Goal: Navigation & Orientation: Understand site structure

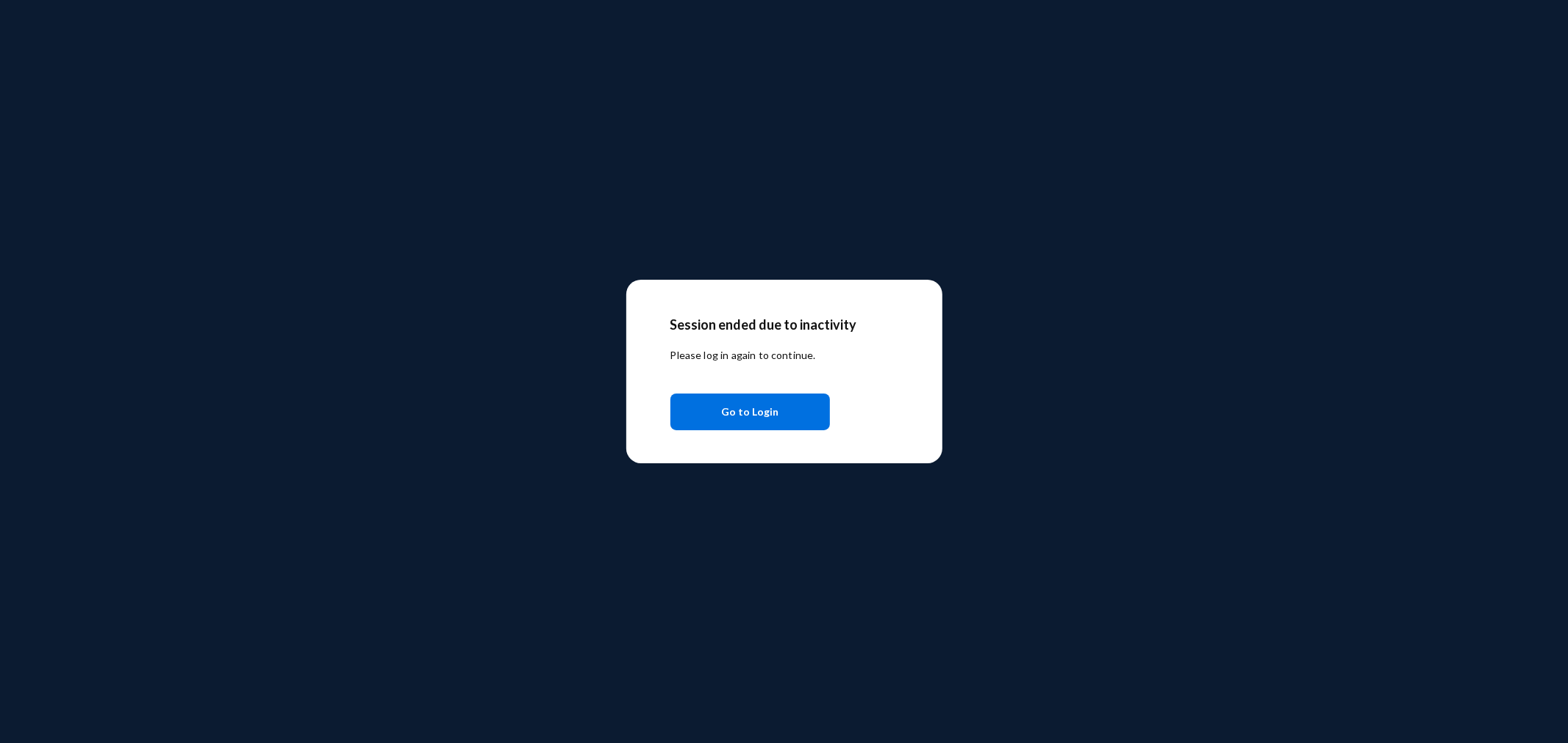
click at [759, 409] on span "Go to Login" at bounding box center [750, 412] width 57 height 27
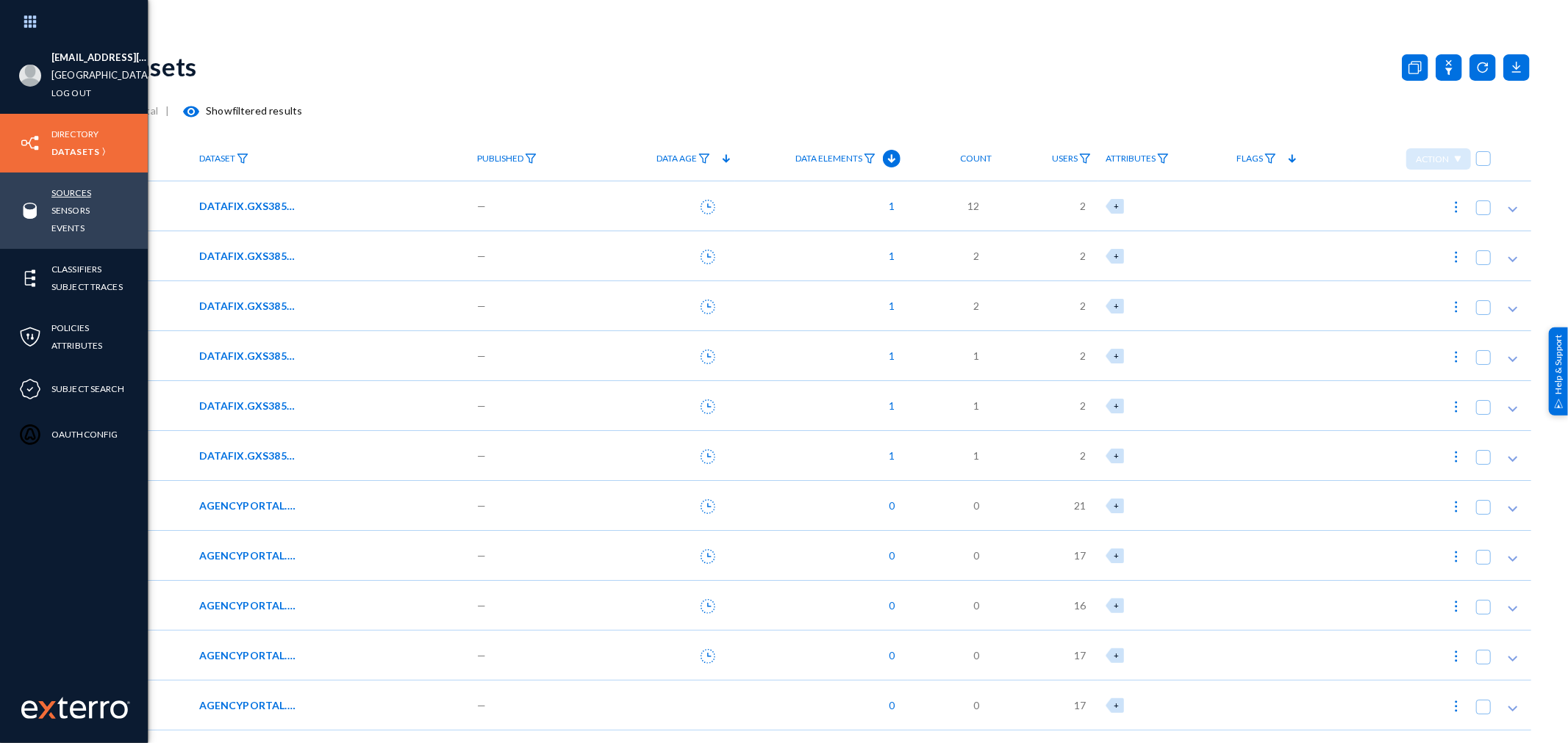
click at [64, 194] on link "Sources" at bounding box center [71, 192] width 40 height 17
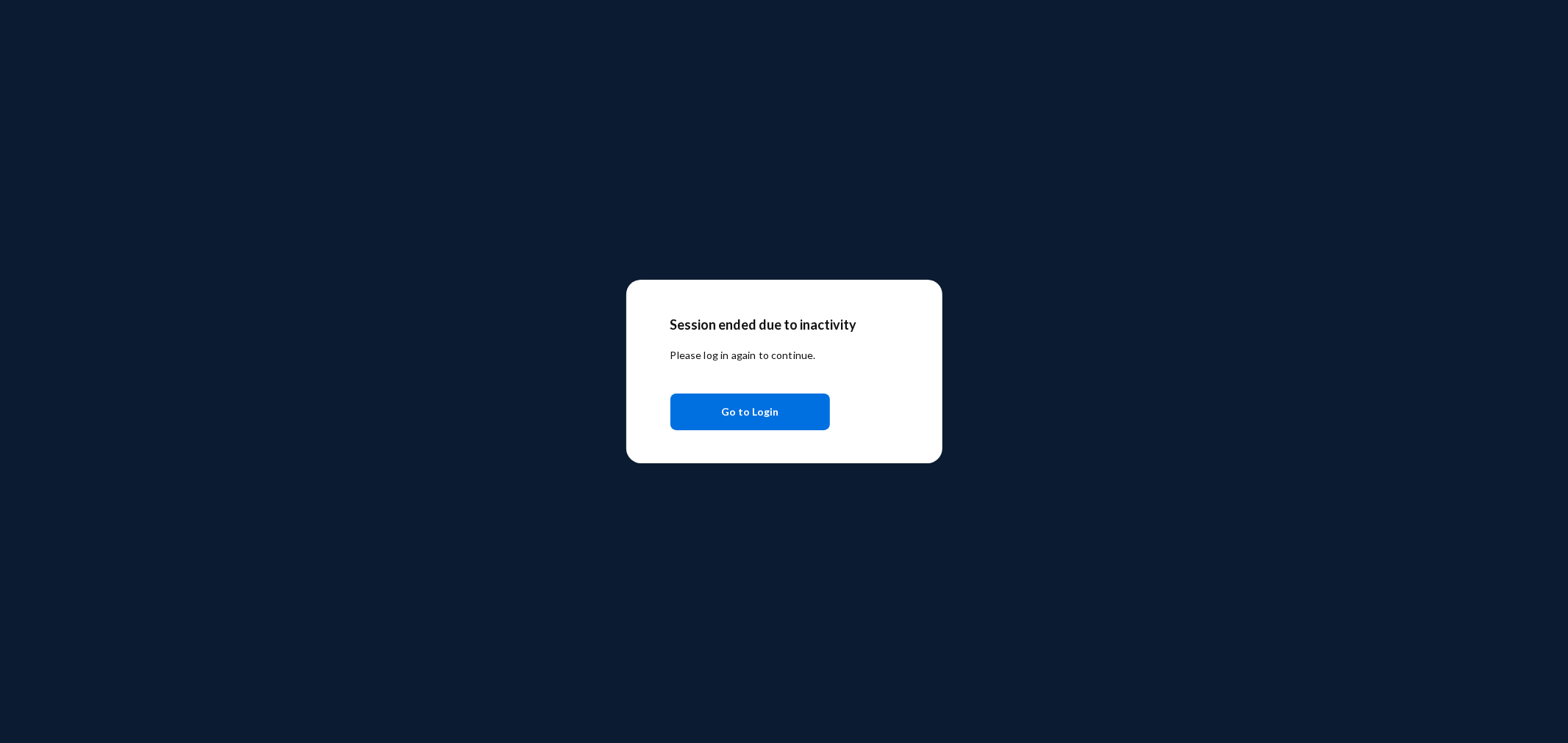
click at [783, 412] on button "Go to Login" at bounding box center [750, 412] width 159 height 37
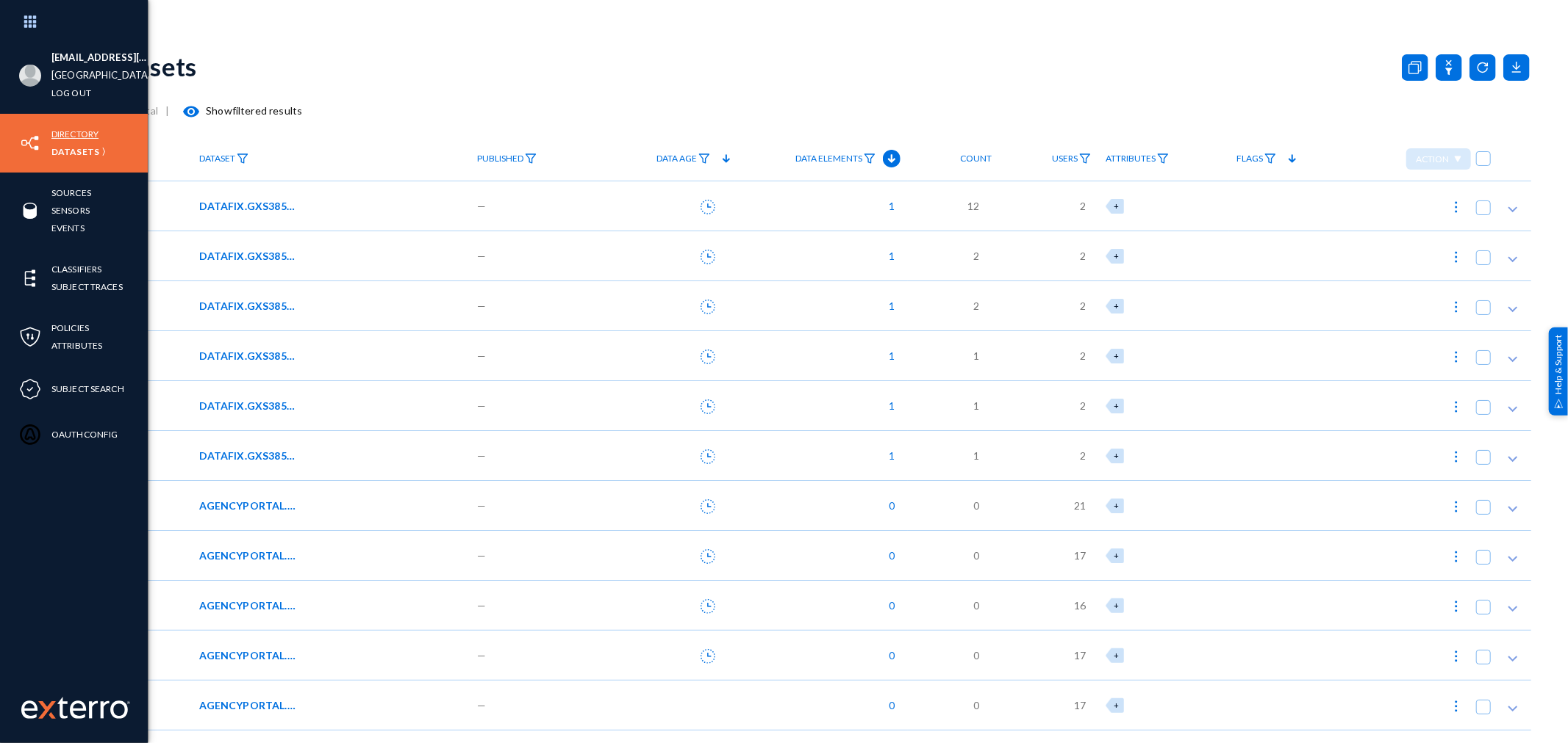
click at [53, 133] on link "Directory" at bounding box center [75, 134] width 47 height 17
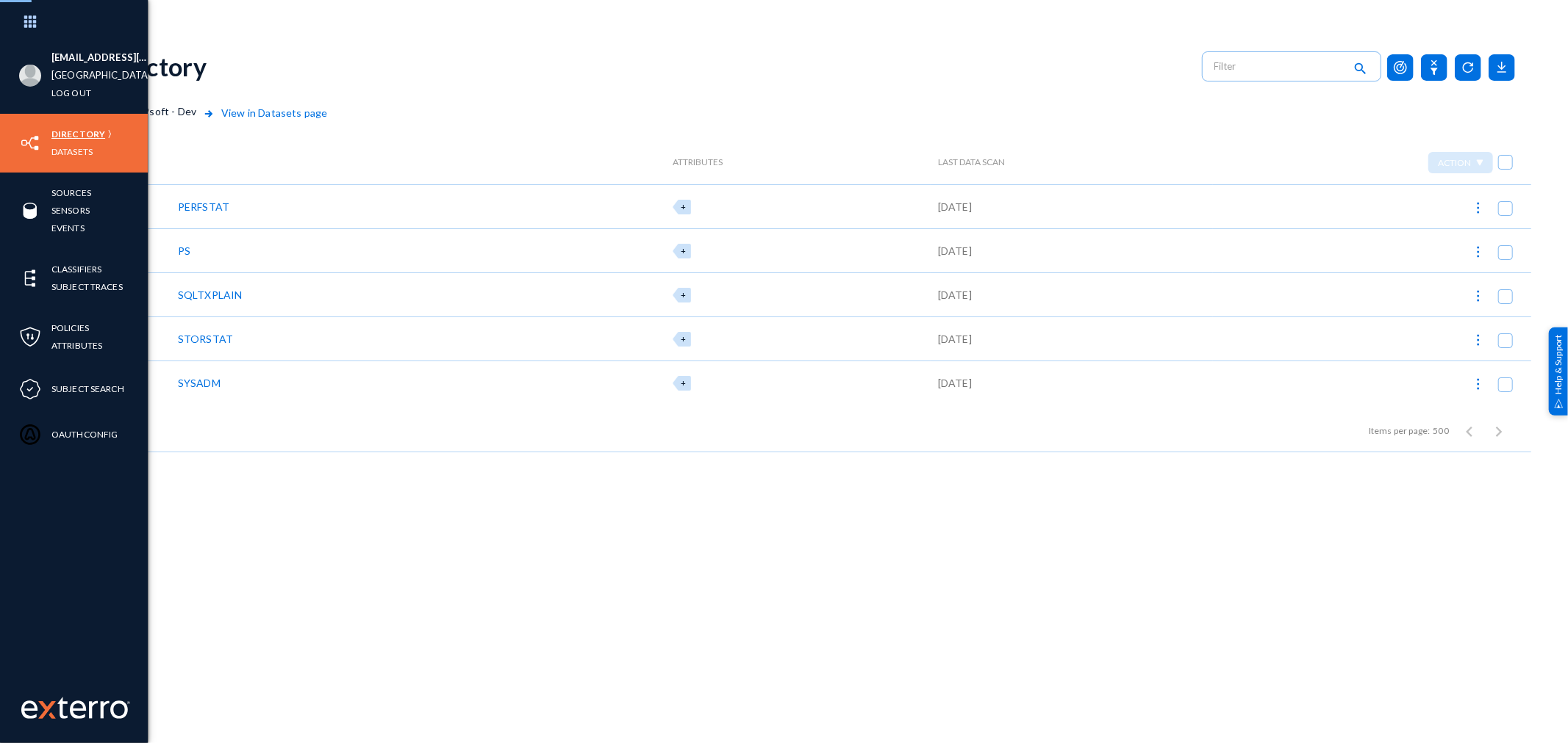
checkbox input "false"
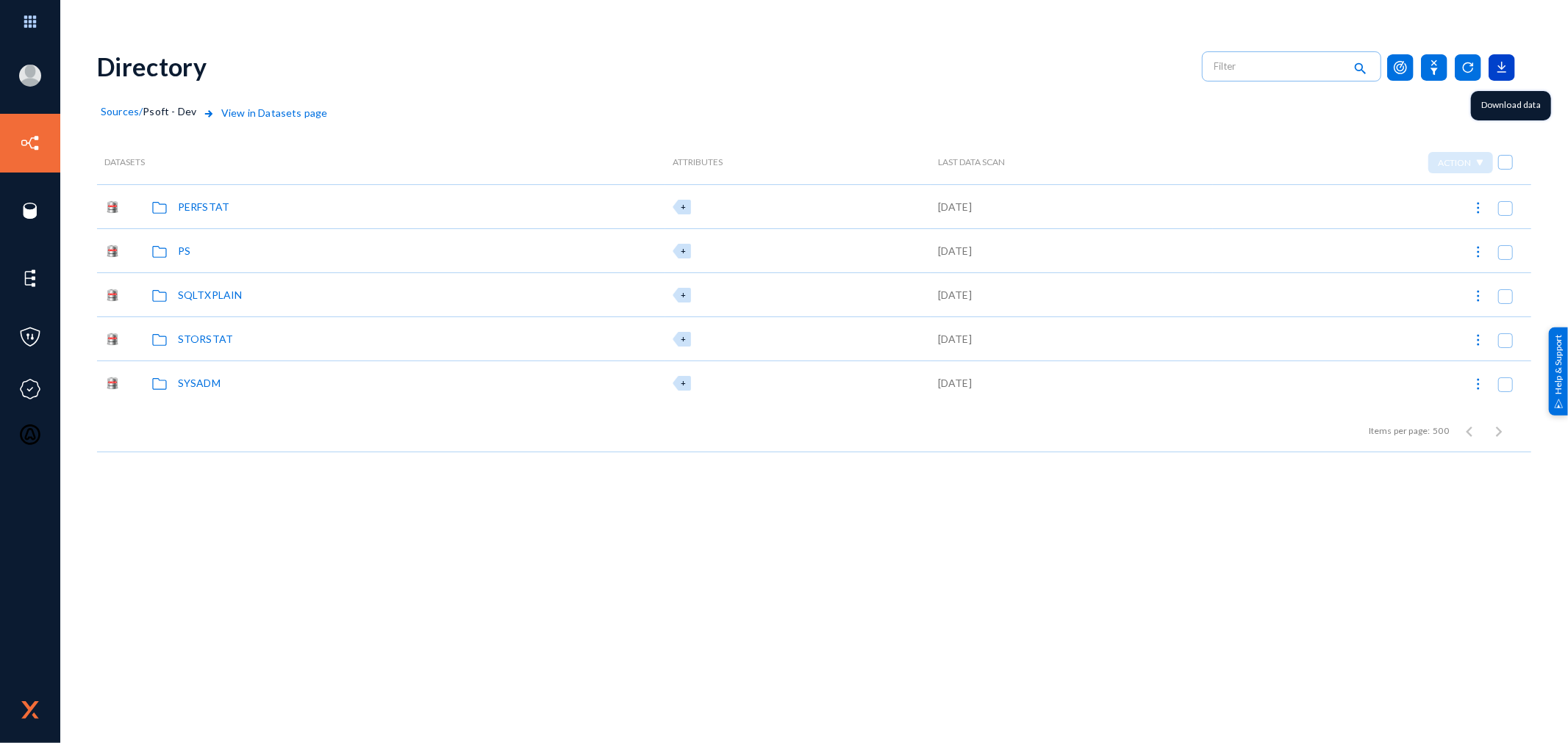
click at [1504, 66] on icon at bounding box center [1502, 67] width 7 height 4
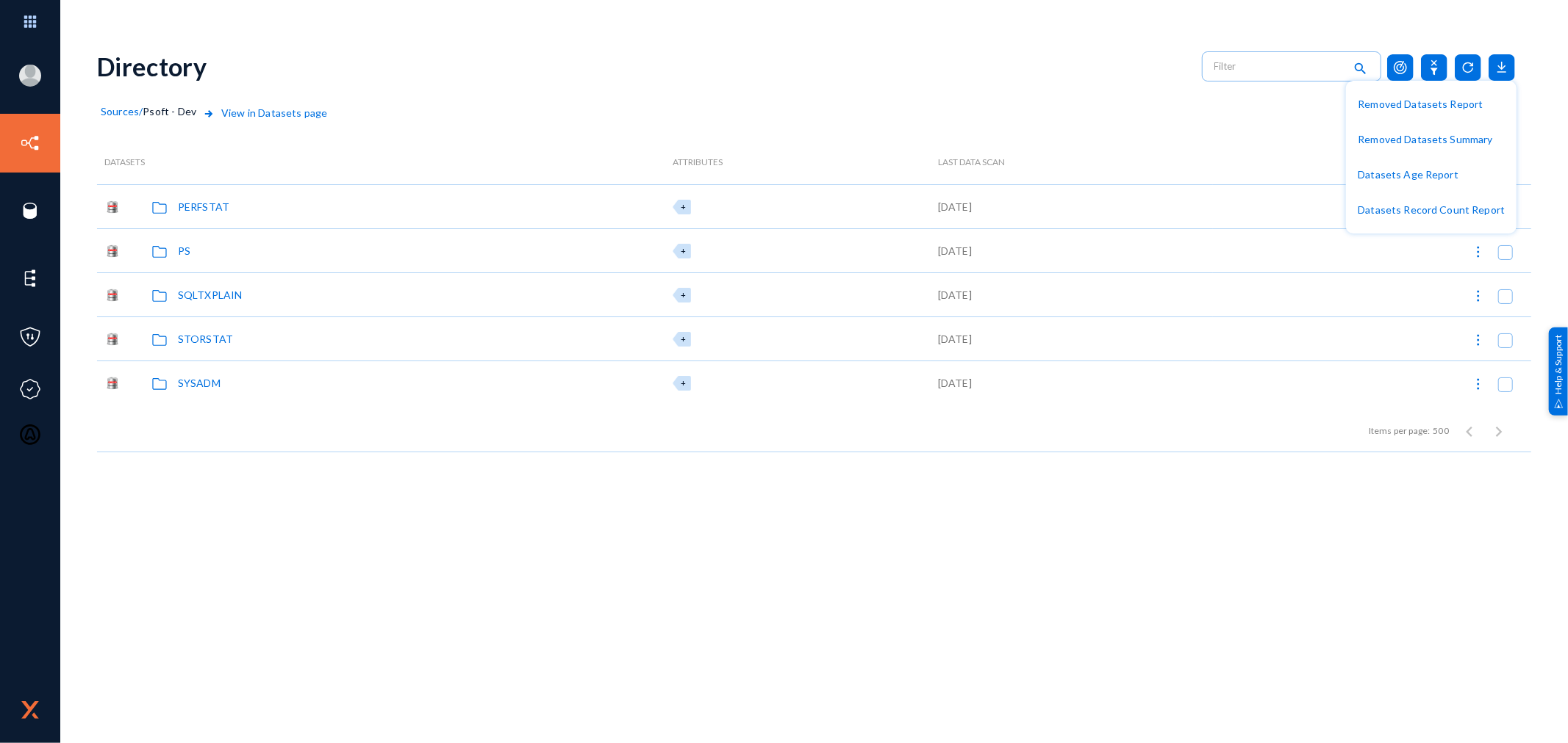
click at [921, 69] on div at bounding box center [784, 371] width 1568 height 743
click at [921, 69] on div "Directory search" at bounding box center [813, 66] width 1434 height 60
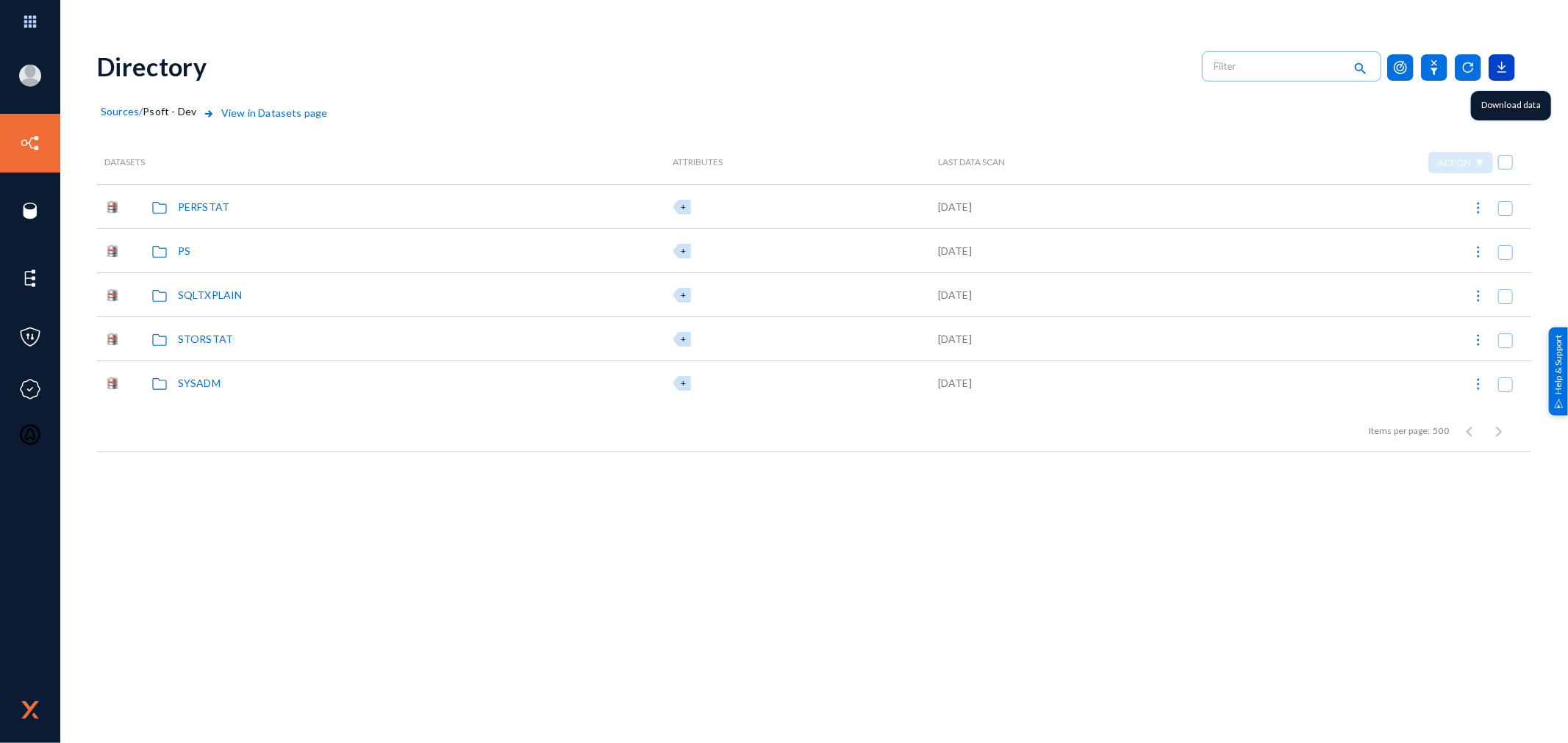
click at [1505, 67] on icon at bounding box center [1502, 67] width 27 height 27
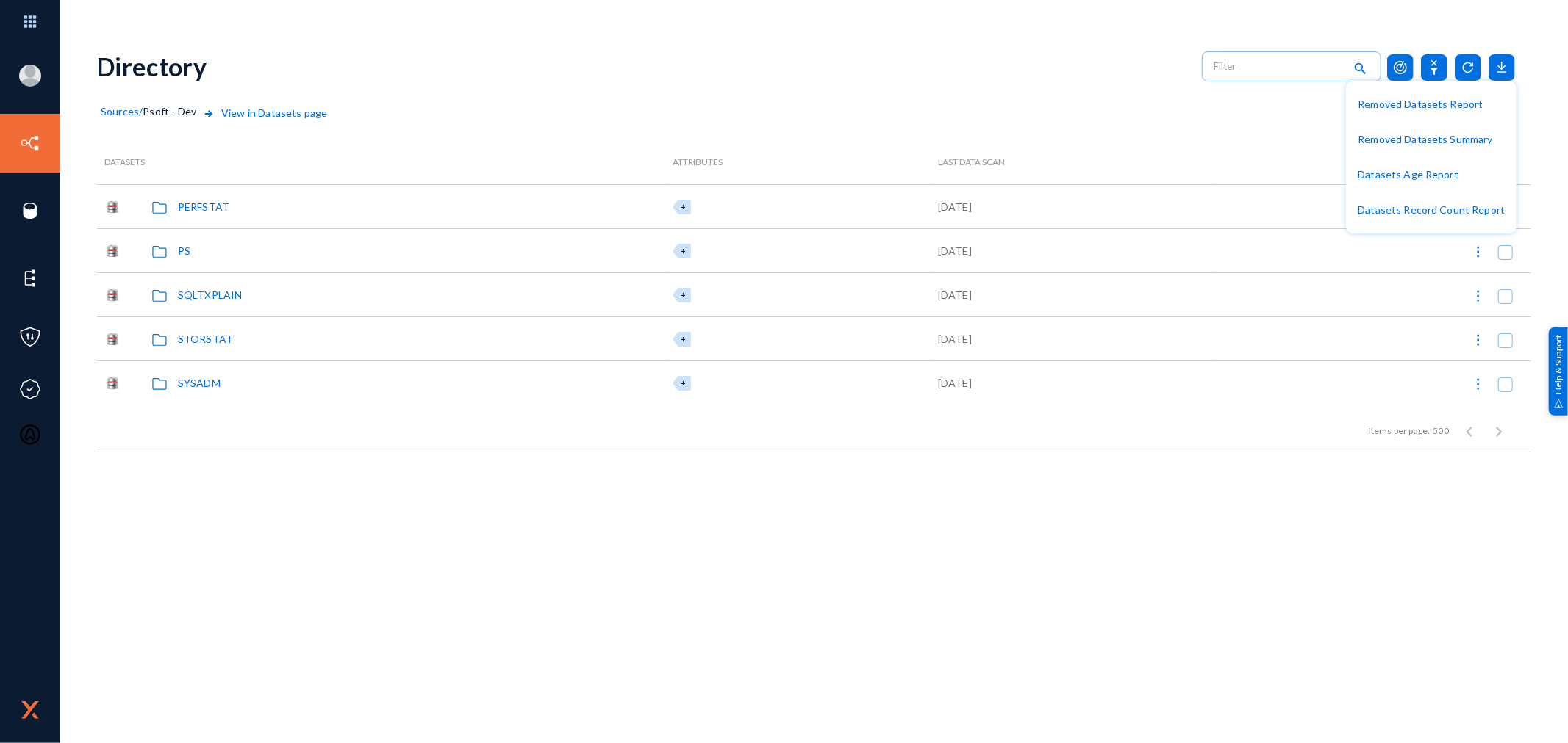
click at [731, 45] on div at bounding box center [784, 371] width 1568 height 743
